Goal: Information Seeking & Learning: Learn about a topic

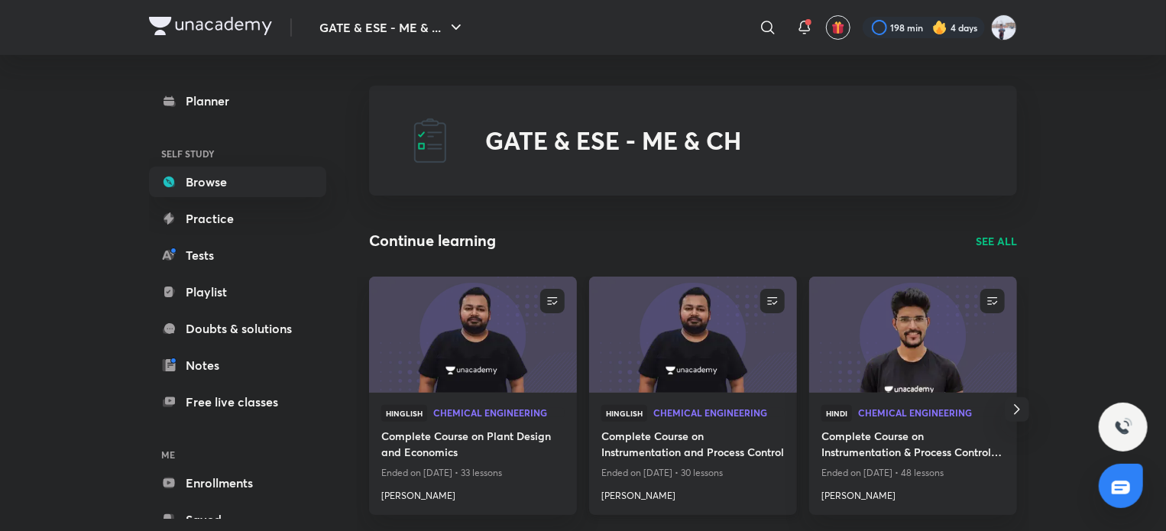
click at [679, 339] on img at bounding box center [693, 334] width 212 height 118
click at [478, 354] on img at bounding box center [473, 334] width 212 height 118
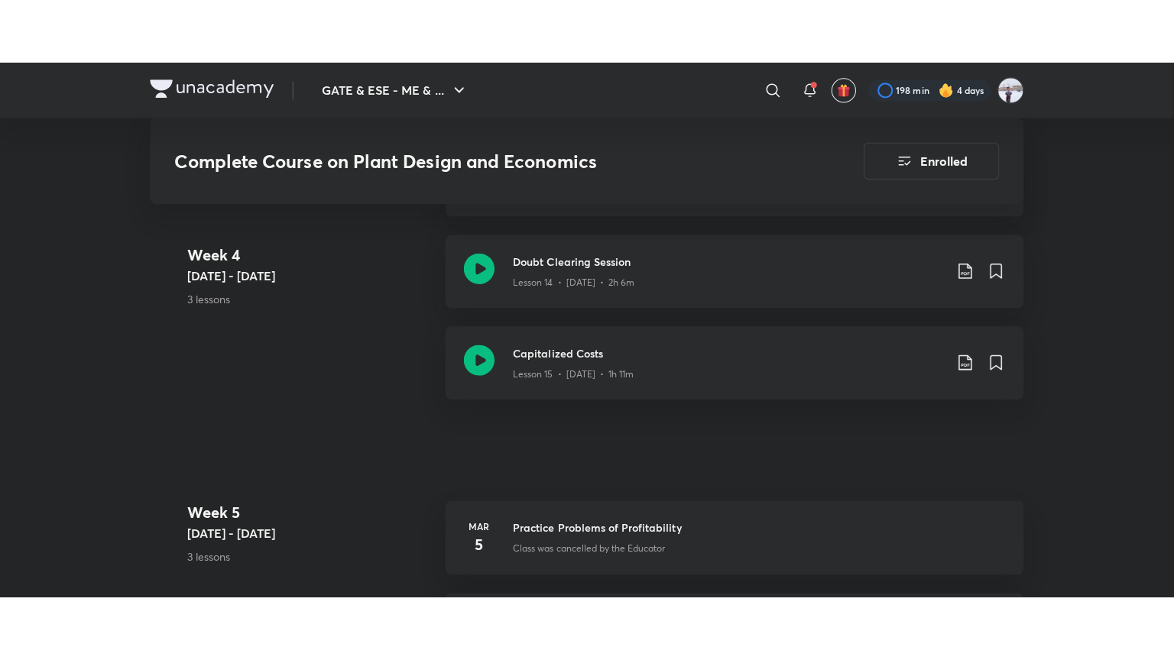
scroll to position [2328, 0]
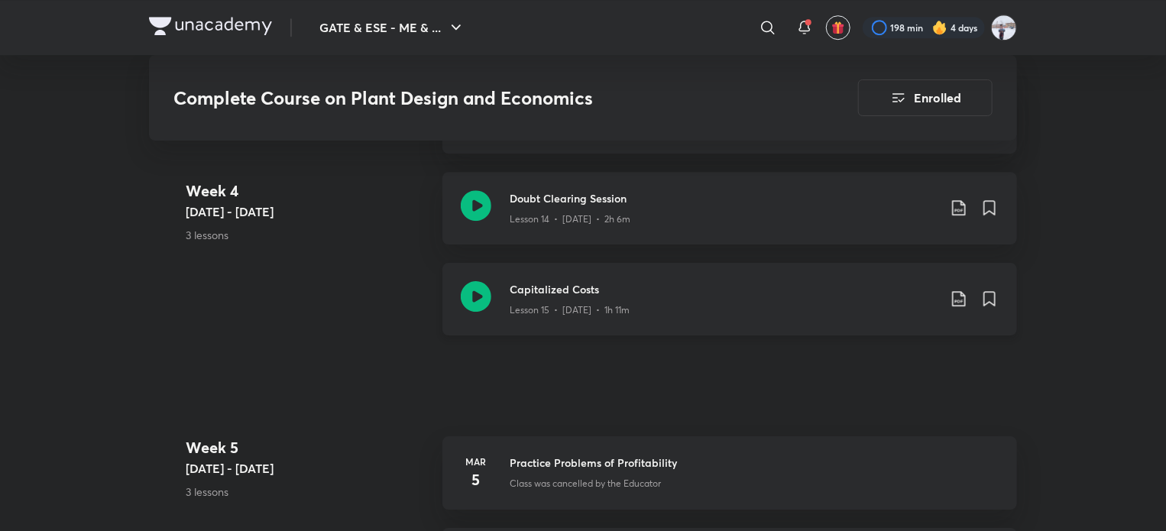
click at [616, 313] on p "Lesson 15 • [DATE] • 1h 11m" at bounding box center [570, 310] width 120 height 14
